Goal: Task Accomplishment & Management: Manage account settings

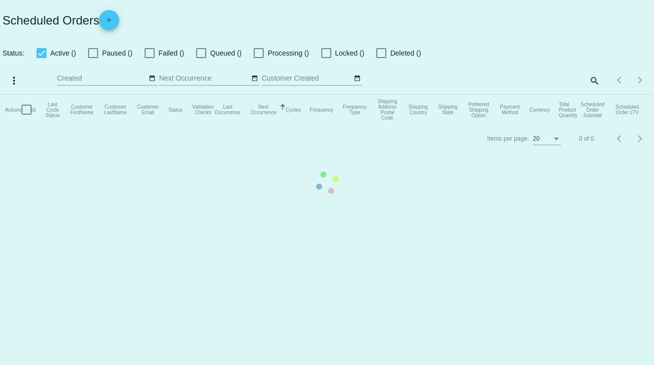
checkbox input "true"
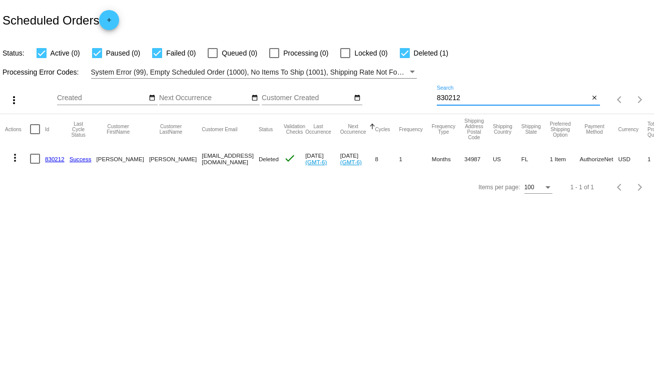
drag, startPoint x: 471, startPoint y: 96, endPoint x: 396, endPoint y: 98, distance: 75.1
click at [396, 98] on div "more_vert Oct Jan Feb Mar [DATE]" at bounding box center [327, 97] width 654 height 36
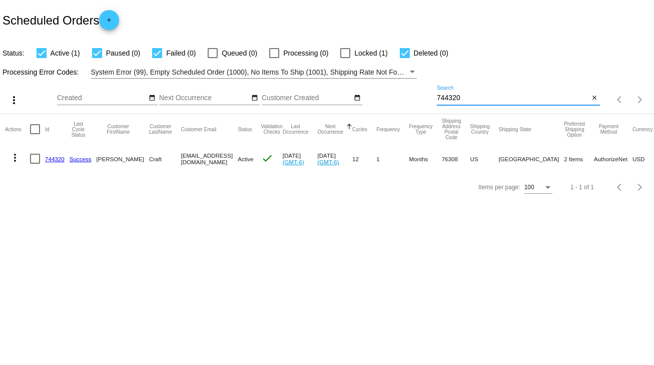
type input "744320"
click at [35, 159] on div at bounding box center [35, 159] width 10 height 10
click at [35, 164] on input "checkbox" at bounding box center [35, 164] width 1 height 1
checkbox input "true"
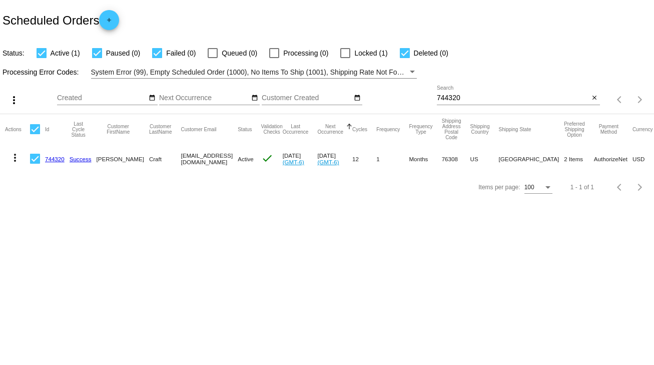
click at [14, 155] on mat-icon "more_vert" at bounding box center [15, 158] width 12 height 12
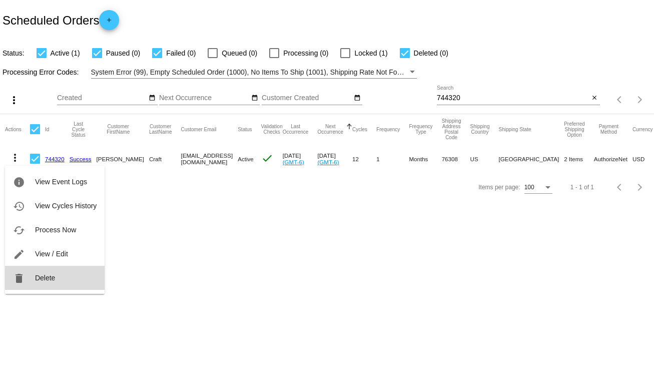
click at [39, 279] on span "Delete" at bounding box center [45, 278] width 20 height 8
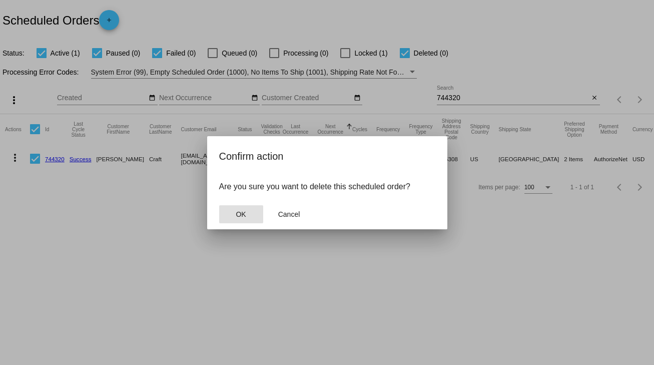
click at [244, 212] on span "OK" at bounding box center [241, 214] width 10 height 8
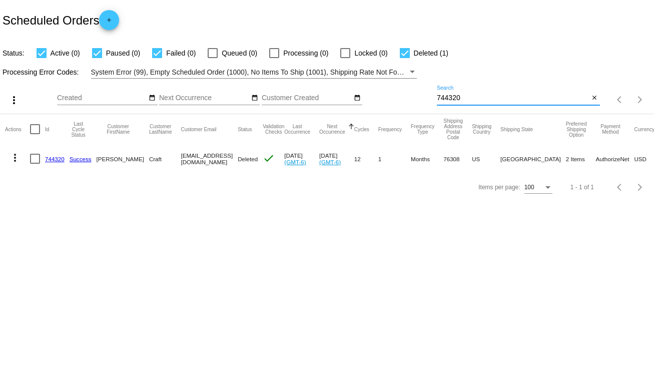
drag, startPoint x: 471, startPoint y: 94, endPoint x: 418, endPoint y: 100, distance: 52.8
click at [418, 99] on div "more_vert Oct Jan Feb Mar [DATE]" at bounding box center [327, 97] width 654 height 36
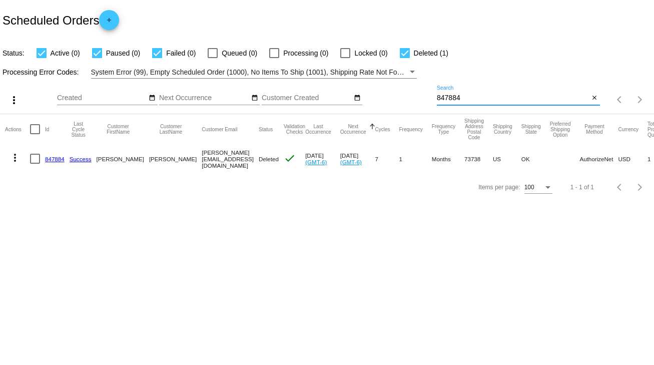
type input "847884"
click at [62, 159] on link "847884" at bounding box center [55, 159] width 20 height 7
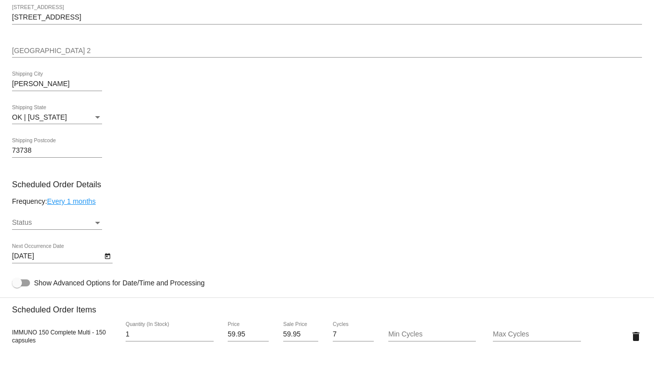
scroll to position [480, 0]
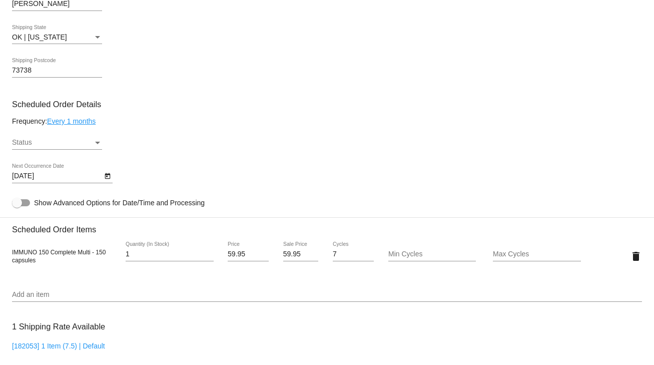
click at [86, 141] on div "Status" at bounding box center [52, 143] width 81 height 8
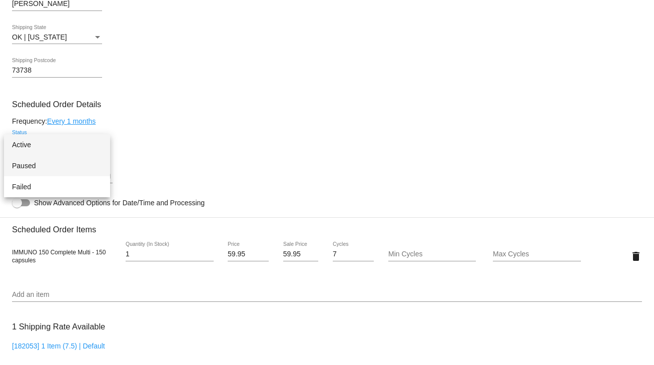
click at [30, 166] on span "Paused" at bounding box center [57, 165] width 90 height 21
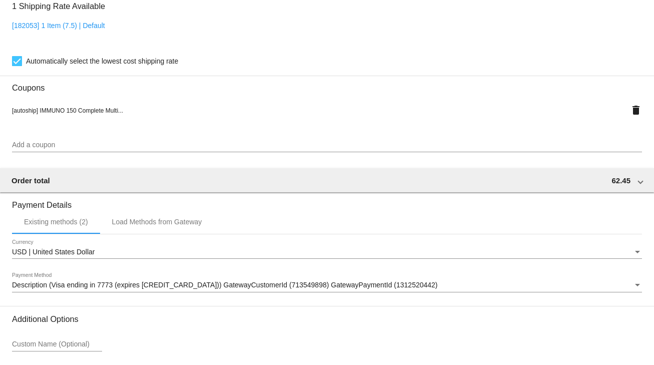
scroll to position [886, 0]
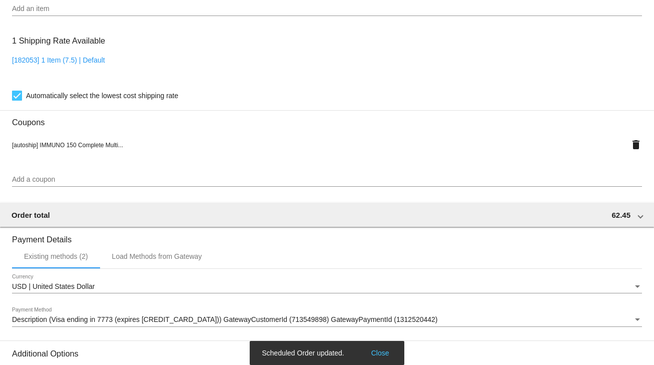
scroll to position [566, 0]
